Goal: Task Accomplishment & Management: Complete application form

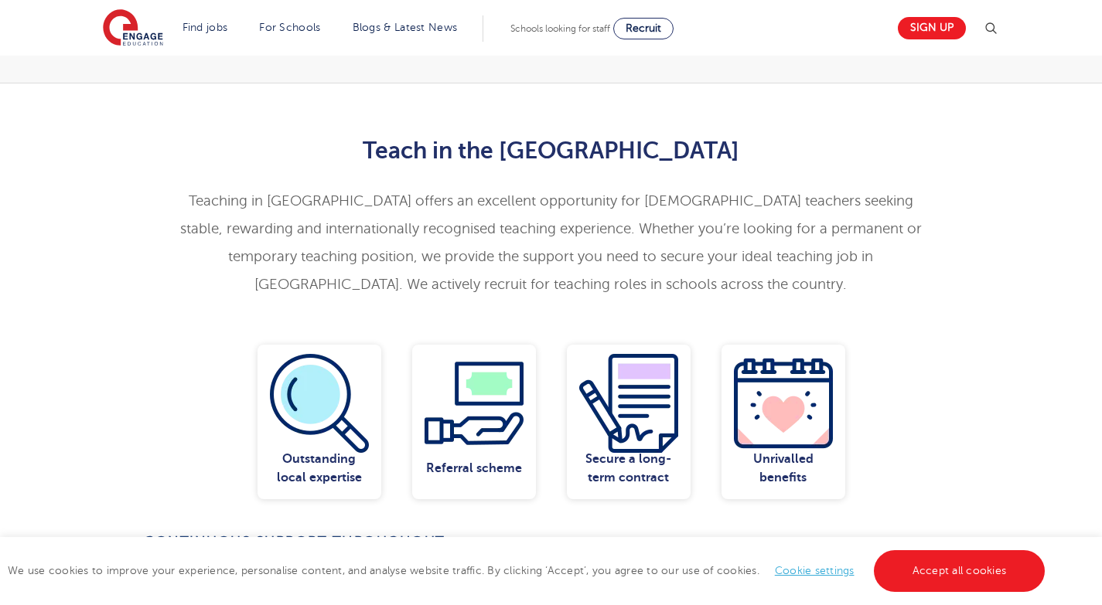
scroll to position [473, 0]
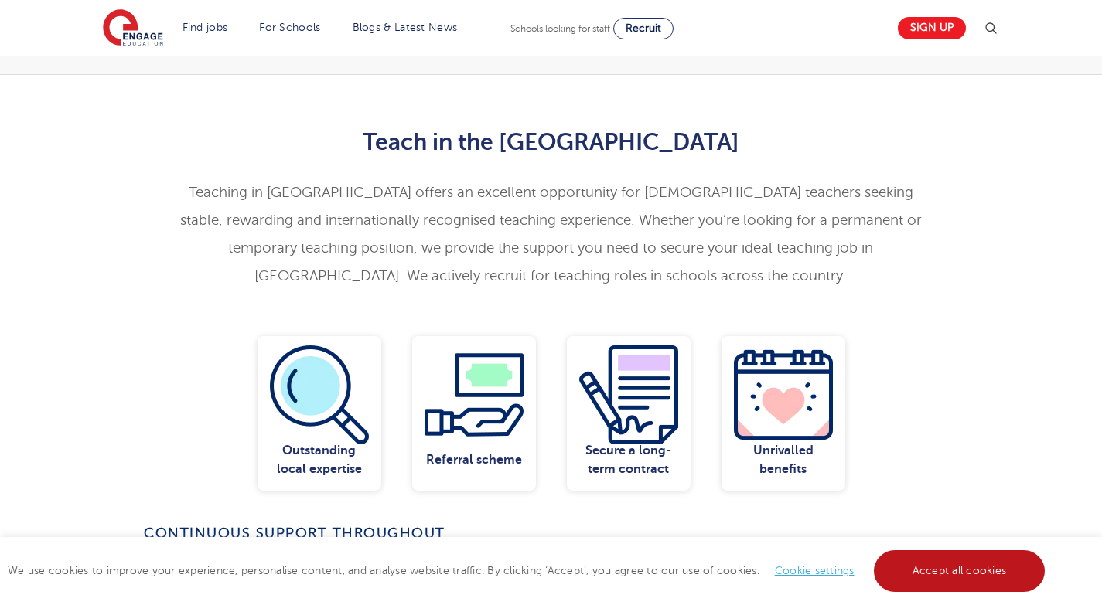
click at [997, 563] on link "Accept all cookies" at bounding box center [960, 571] width 172 height 42
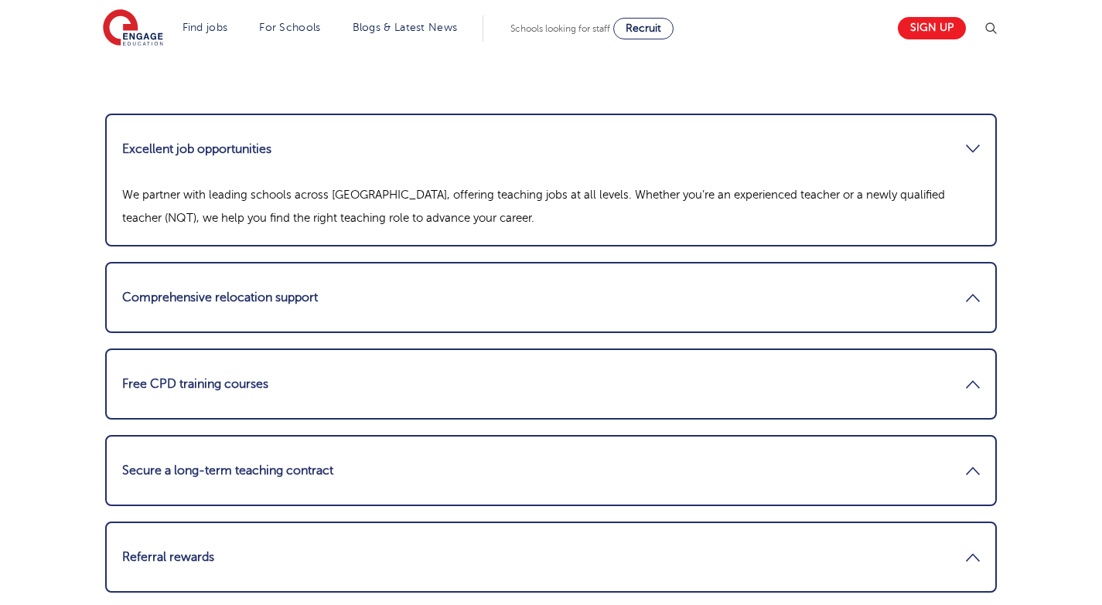
scroll to position [1919, 0]
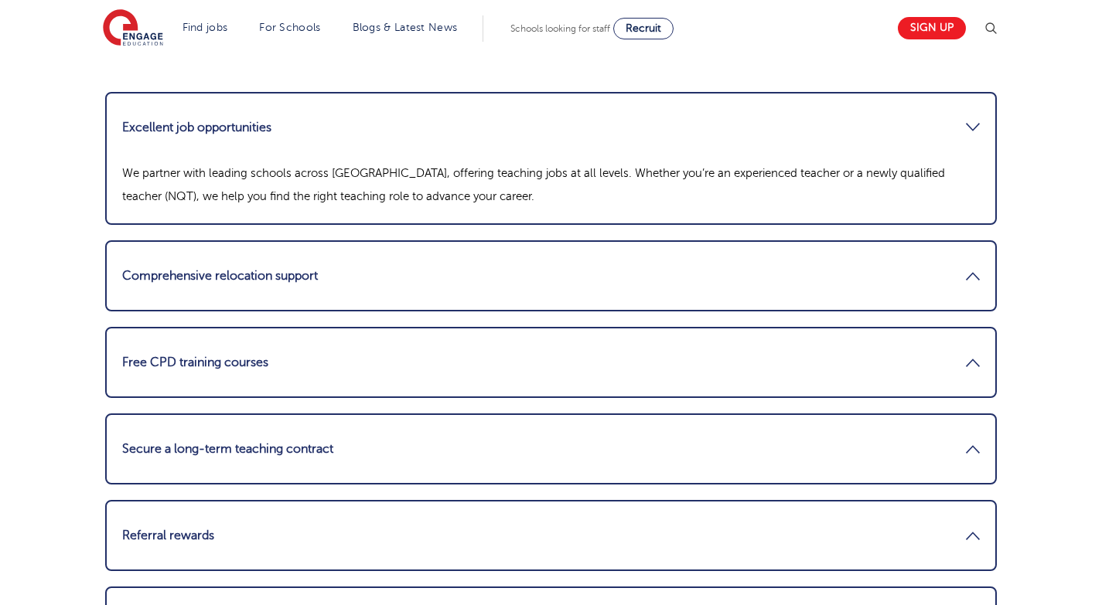
click at [464, 257] on link "Comprehensive relocation support" at bounding box center [550, 275] width 857 height 37
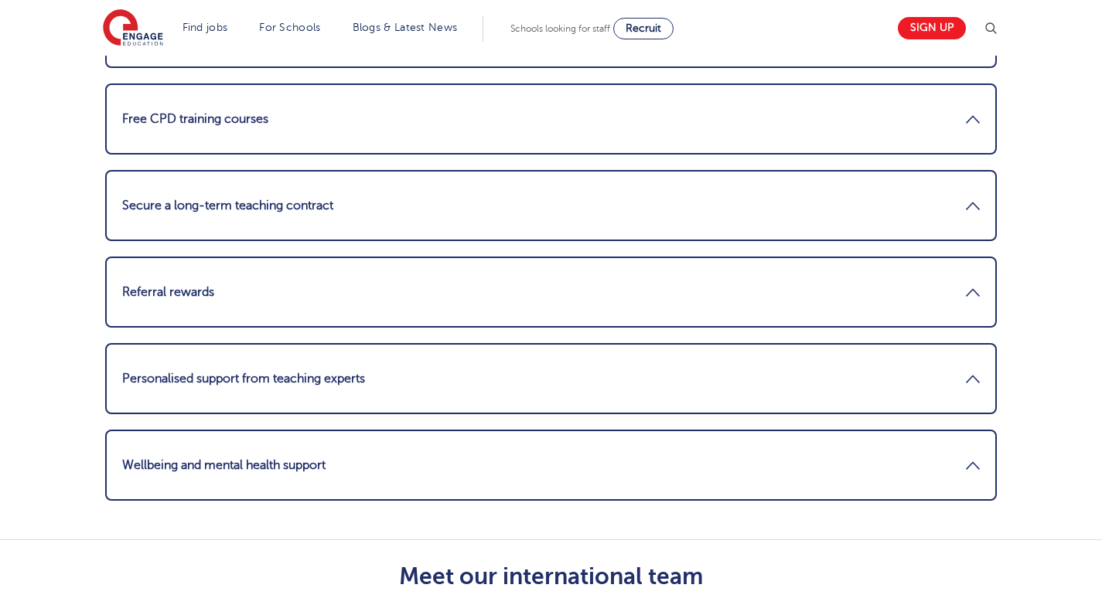
scroll to position [2198, 0]
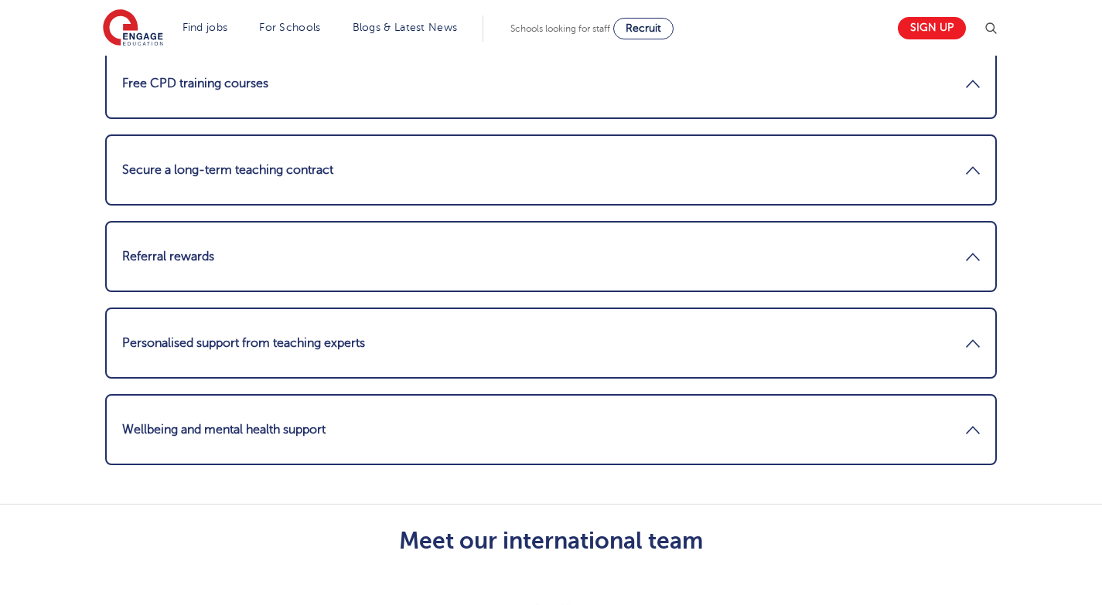
click at [431, 155] on link "Secure a long-term teaching contract" at bounding box center [550, 170] width 857 height 37
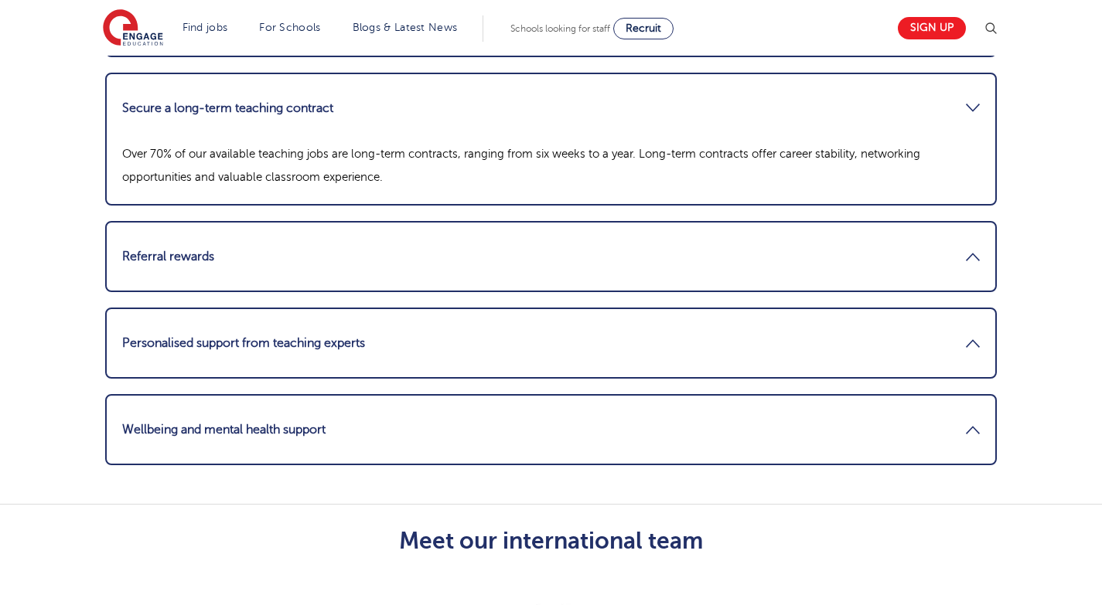
click at [400, 247] on link "Referral rewards" at bounding box center [550, 256] width 857 height 37
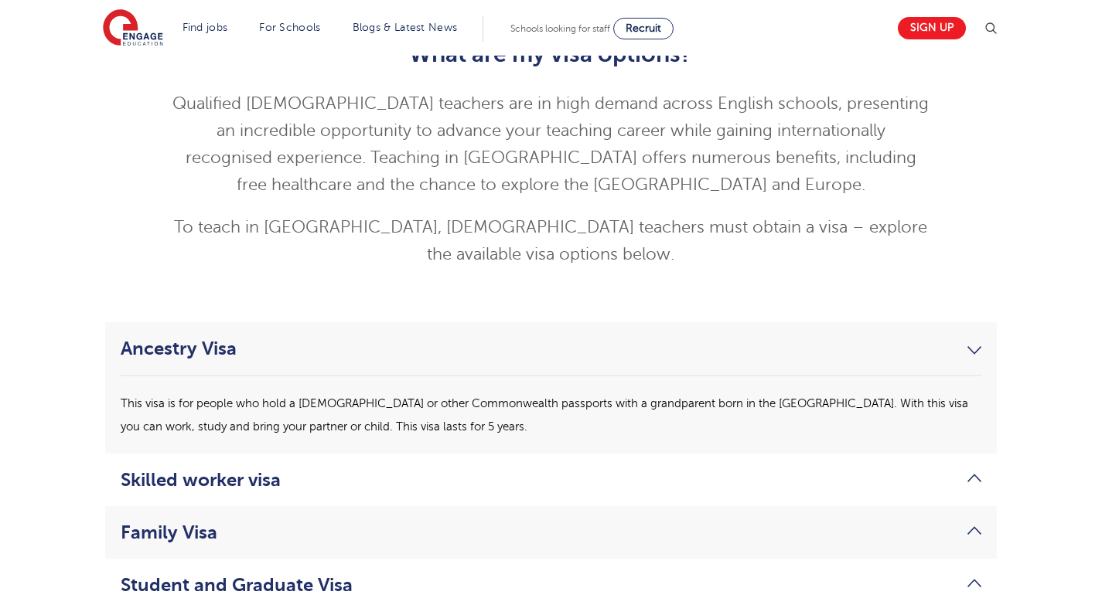
scroll to position [4125, 0]
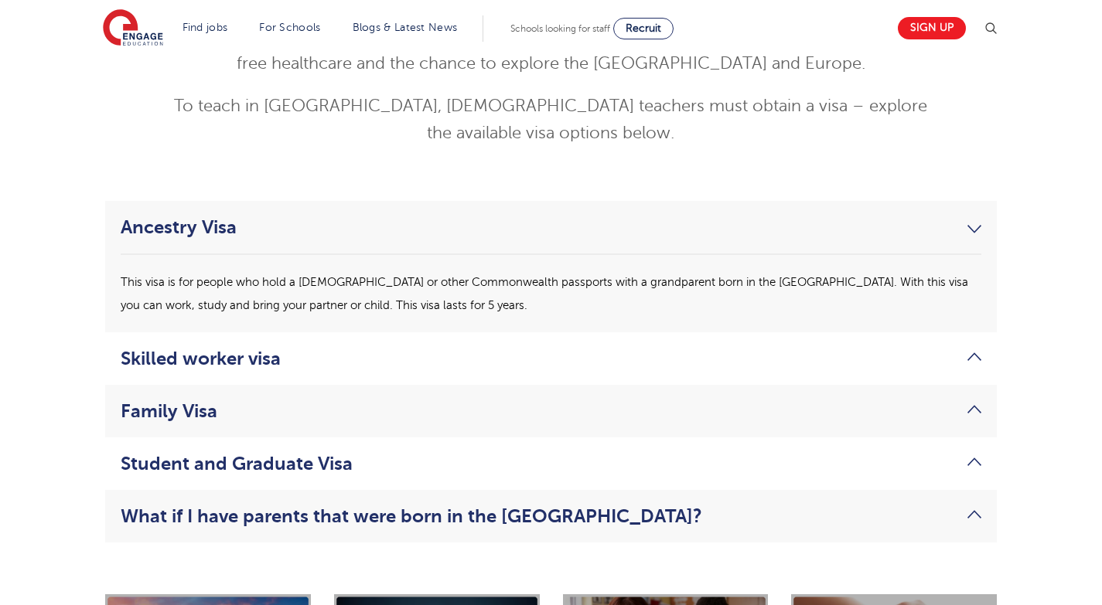
click at [227, 348] on link "Skilled worker visa" at bounding box center [551, 359] width 860 height 22
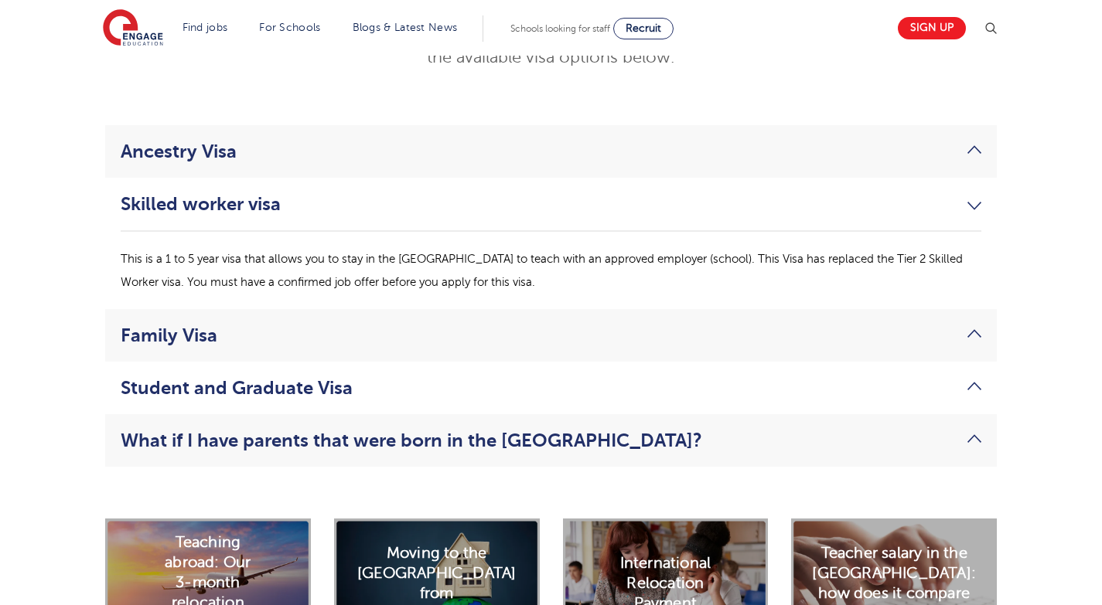
scroll to position [4215, 0]
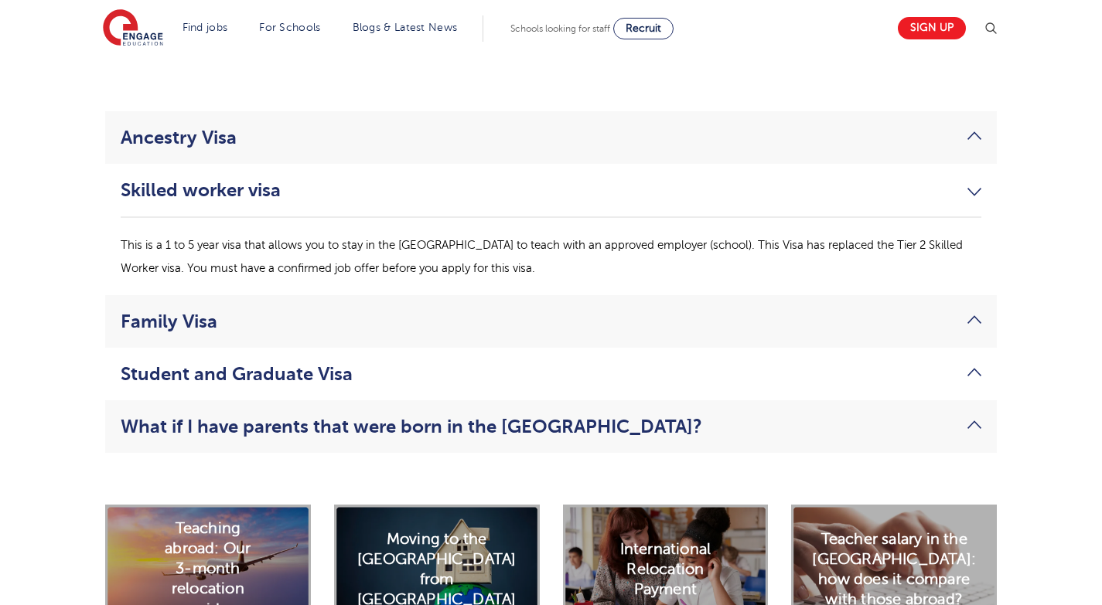
click at [223, 311] on link "Family Visa" at bounding box center [551, 322] width 860 height 22
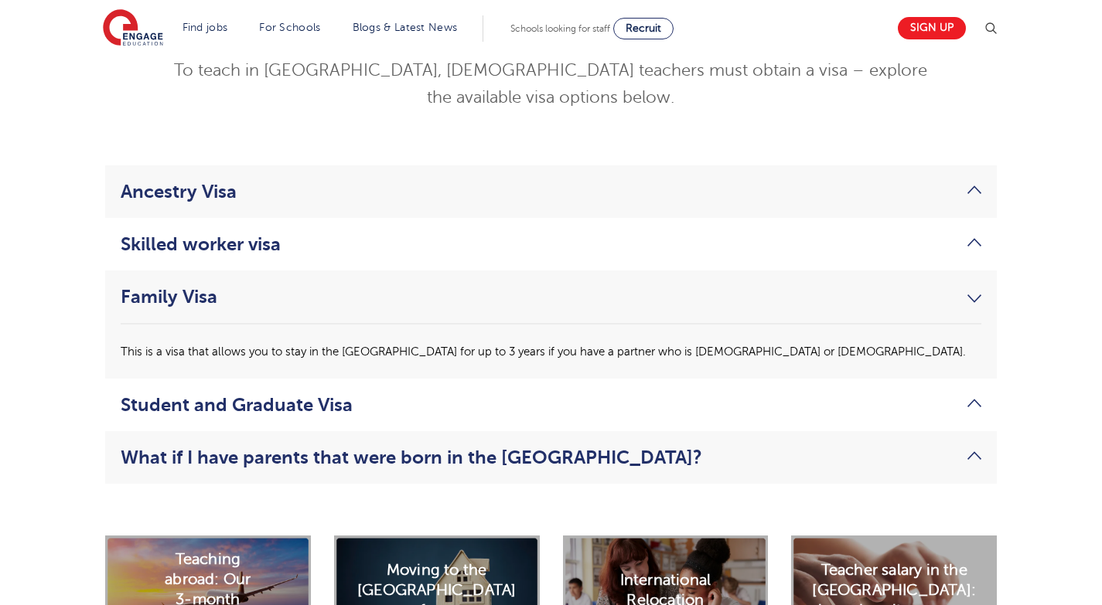
scroll to position [4157, 0]
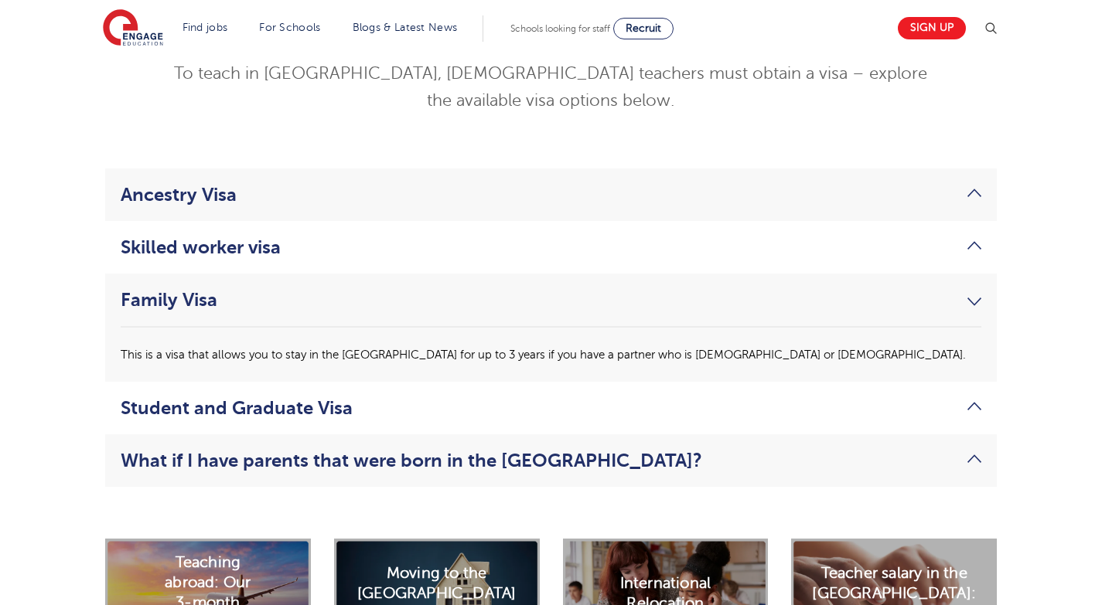
click at [214, 237] on link "Skilled worker visa" at bounding box center [551, 248] width 860 height 22
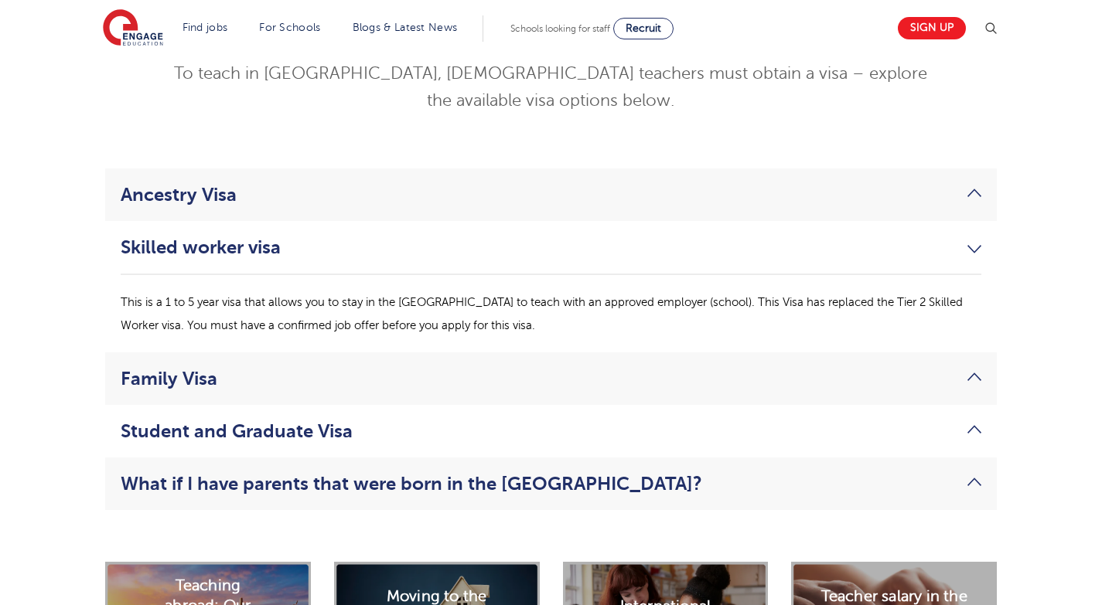
click at [262, 237] on link "Skilled worker visa" at bounding box center [551, 248] width 860 height 22
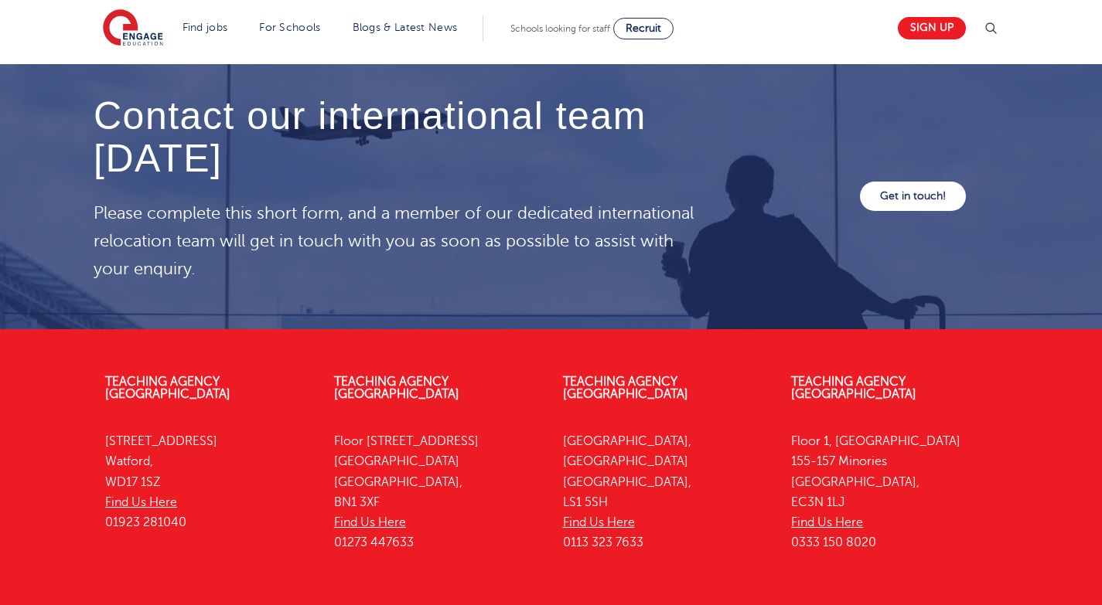
scroll to position [4737, 0]
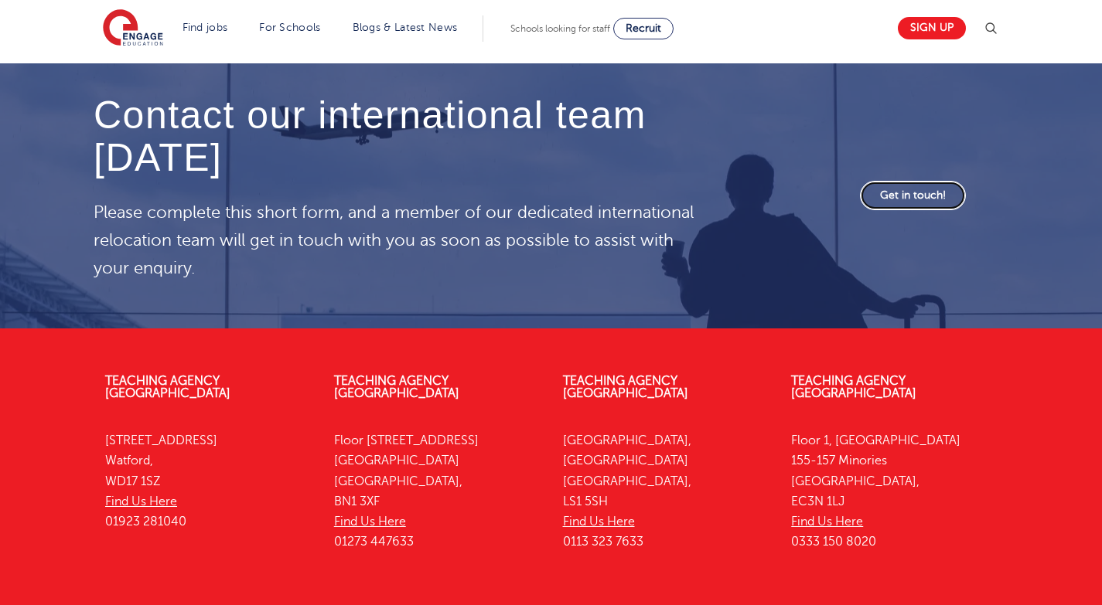
click at [918, 181] on link "Get in touch!" at bounding box center [913, 195] width 106 height 29
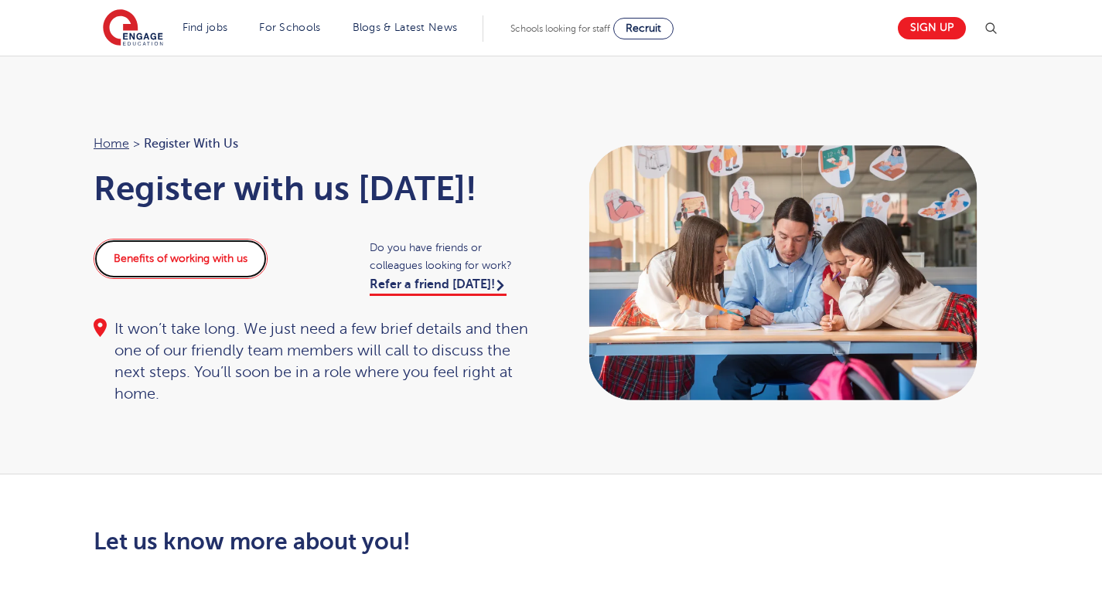
click at [228, 257] on link "Benefits of working with us" at bounding box center [181, 259] width 174 height 40
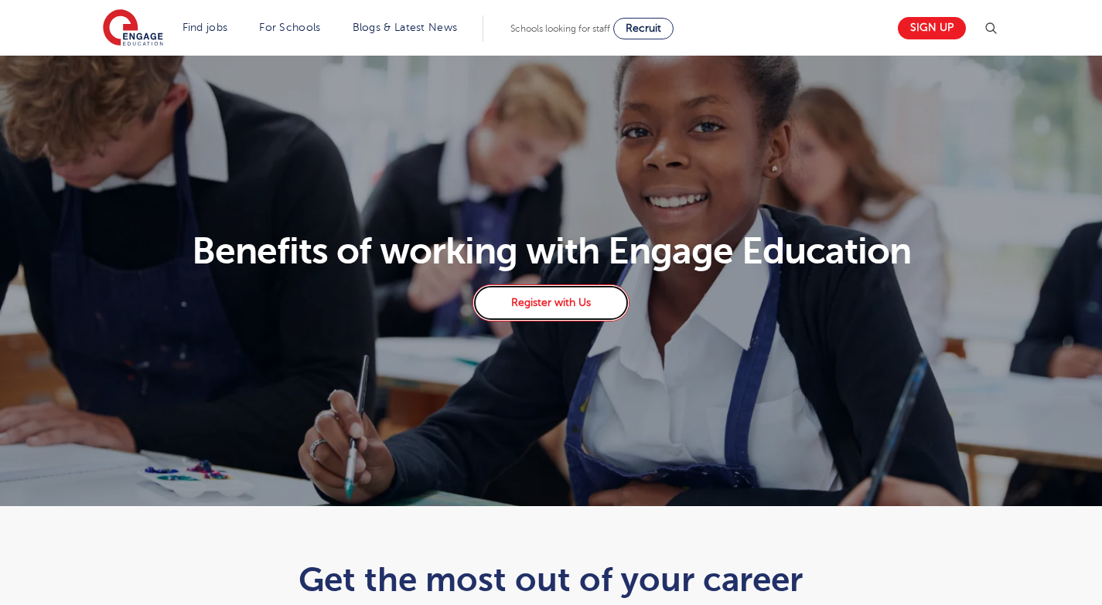
click at [553, 315] on link "Register with Us" at bounding box center [550, 302] width 156 height 37
